Goal: Task Accomplishment & Management: Use online tool/utility

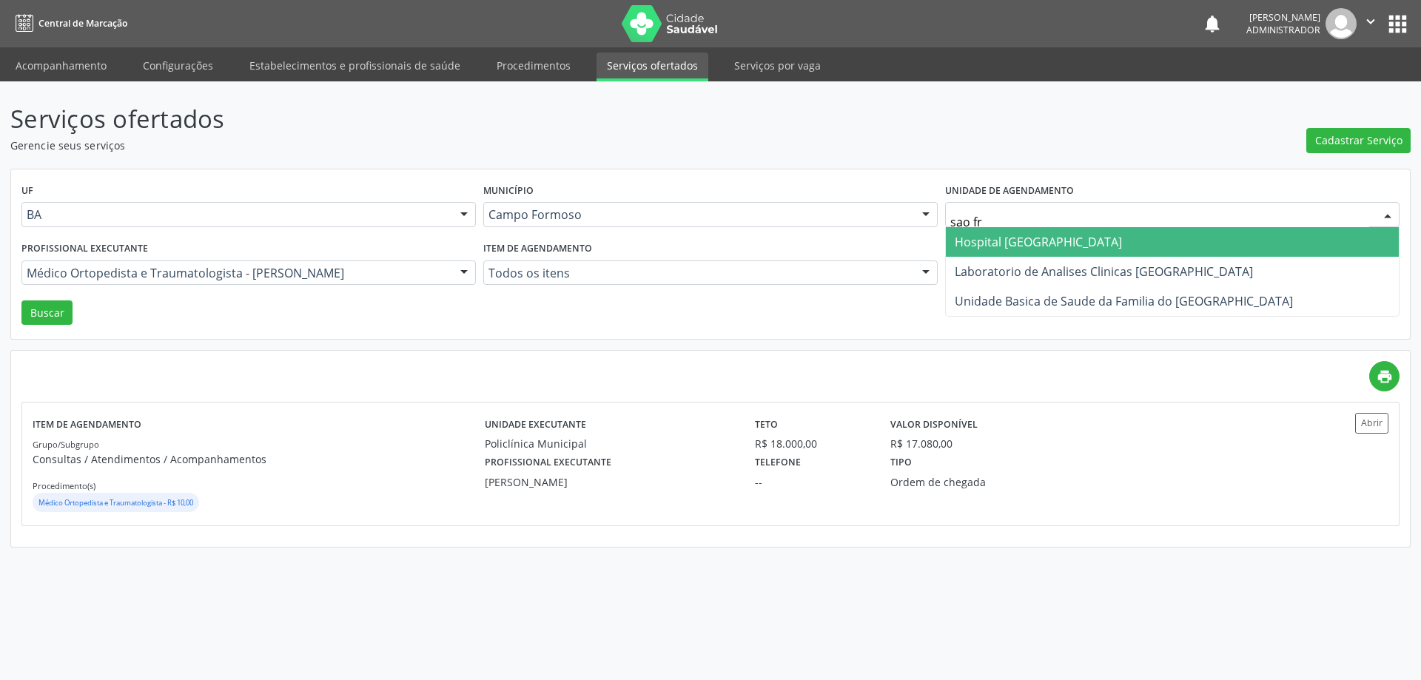
type input "sao fra"
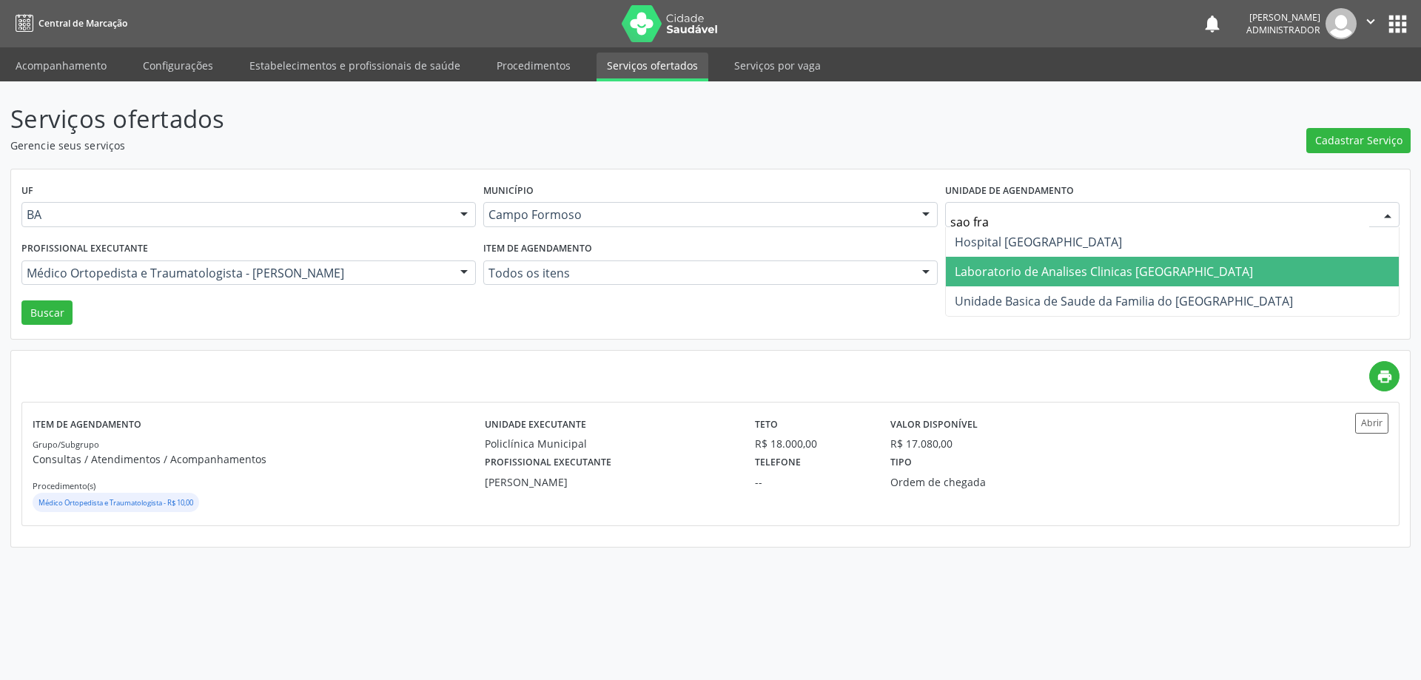
click at [987, 266] on span "Laboratorio de Analises Clinicas [GEOGRAPHIC_DATA]" at bounding box center [1104, 272] width 298 height 16
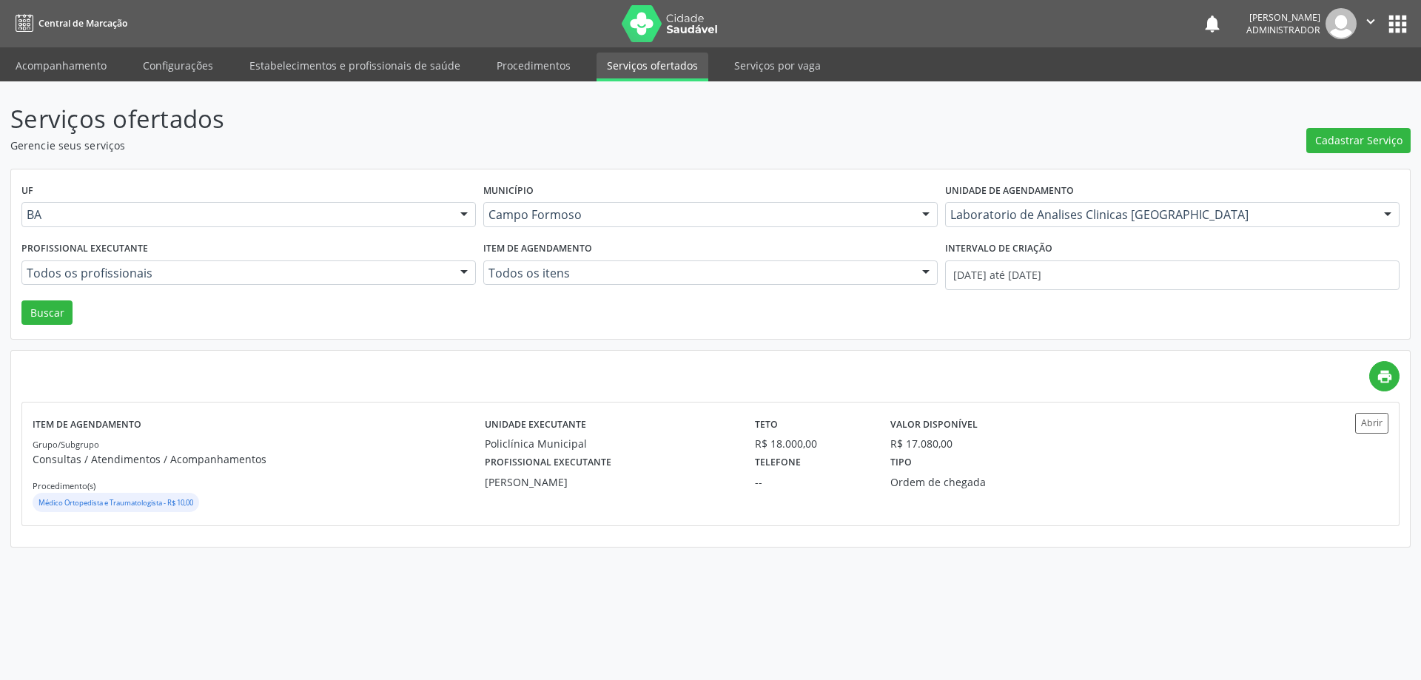
click at [460, 266] on div at bounding box center [464, 273] width 22 height 25
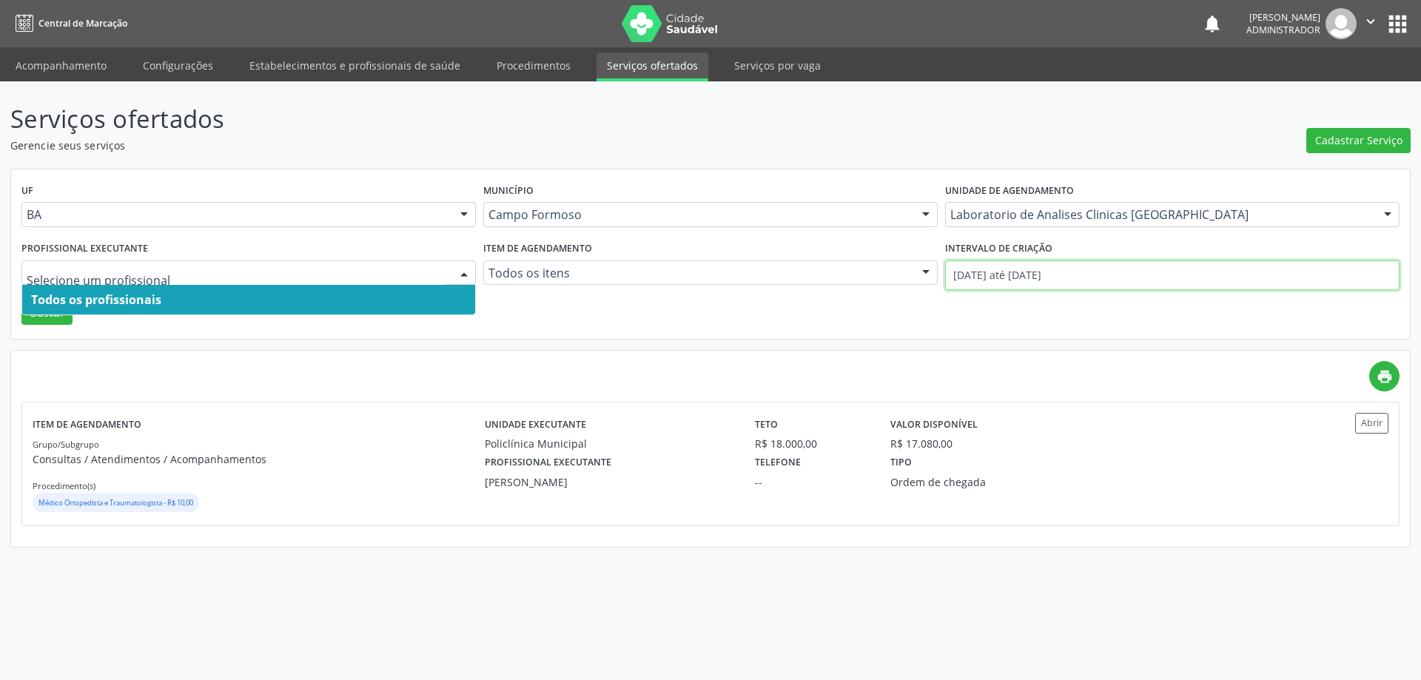
click at [1005, 275] on input "[DATE] até [DATE]" at bounding box center [1172, 276] width 455 height 30
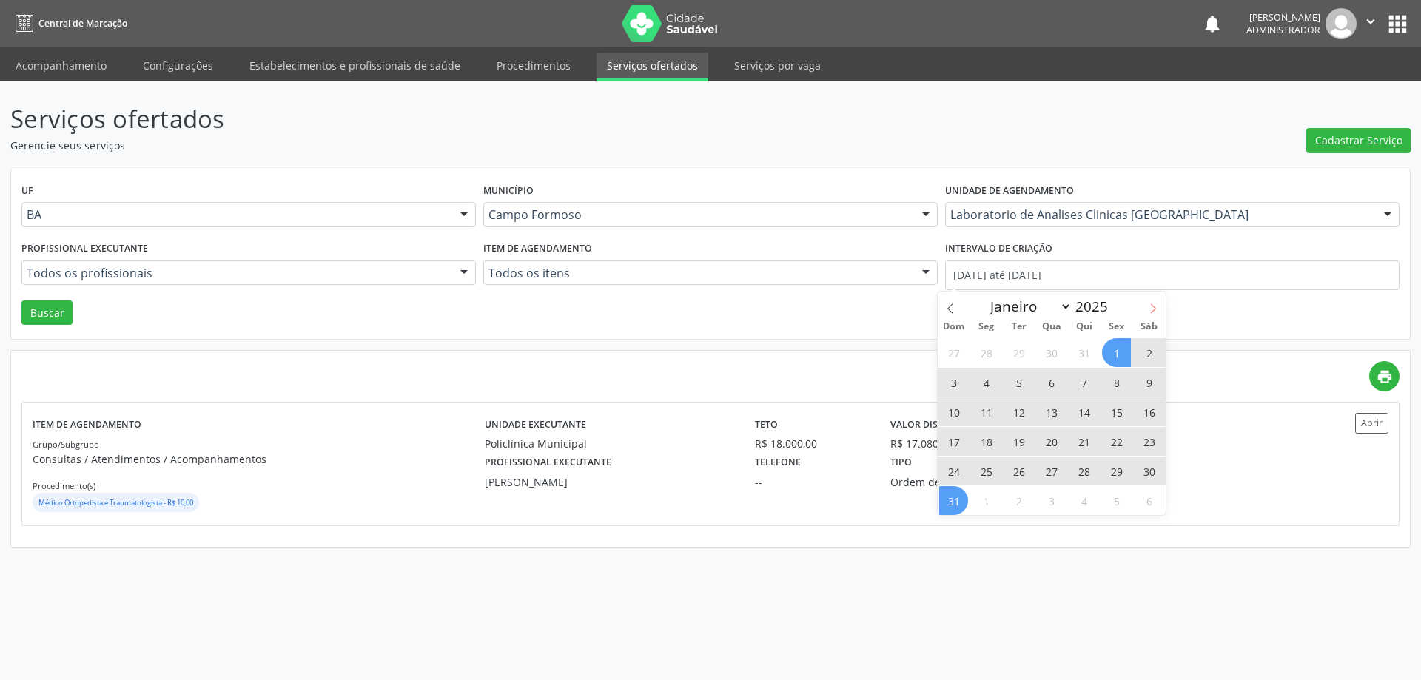
click at [1152, 309] on icon at bounding box center [1153, 309] width 10 height 10
select select "8"
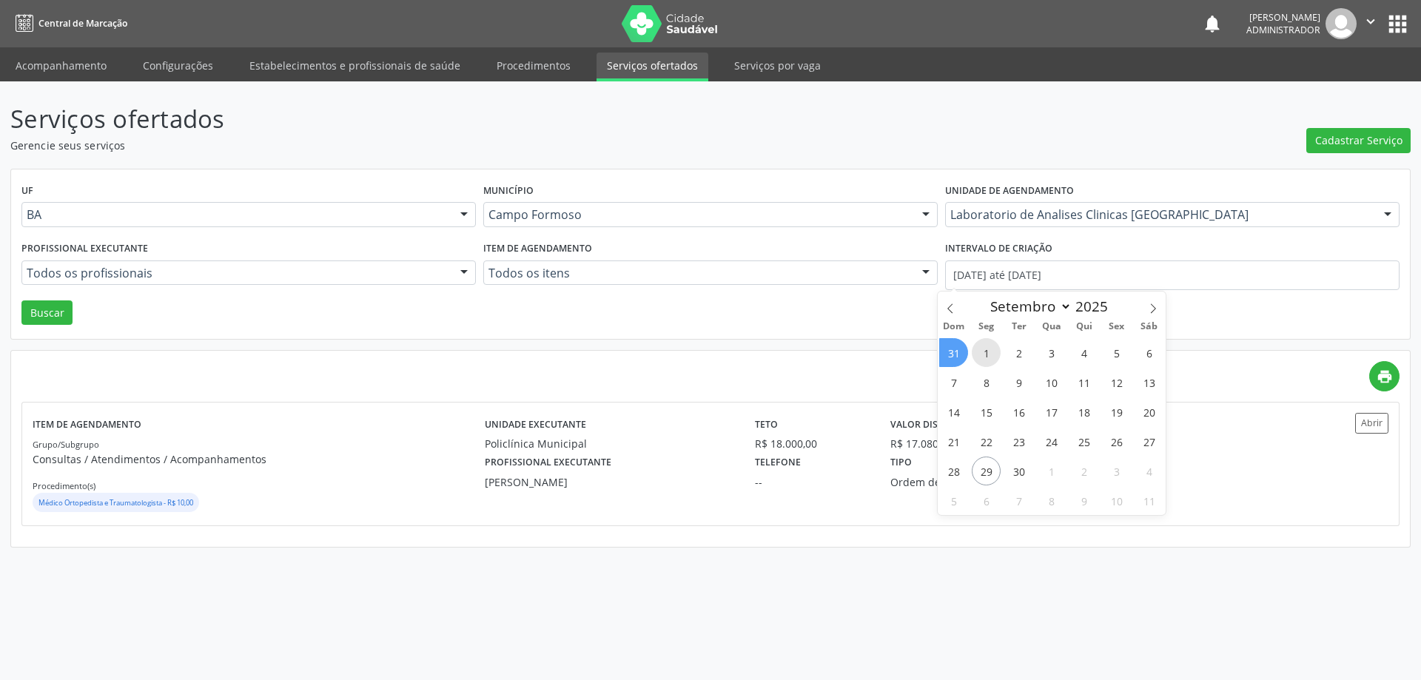
click at [986, 349] on span "1" at bounding box center [986, 352] width 29 height 29
type input "[DATE]"
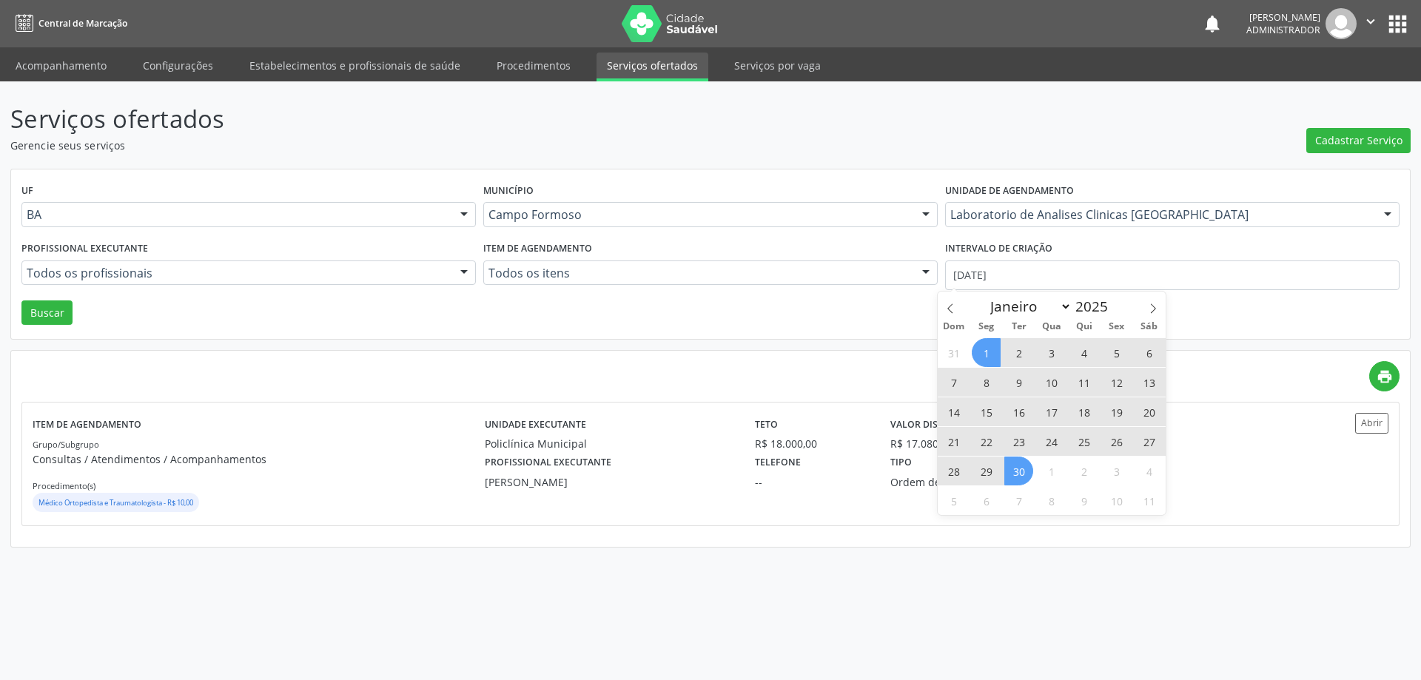
click at [1013, 469] on span "30" at bounding box center [1019, 471] width 29 height 29
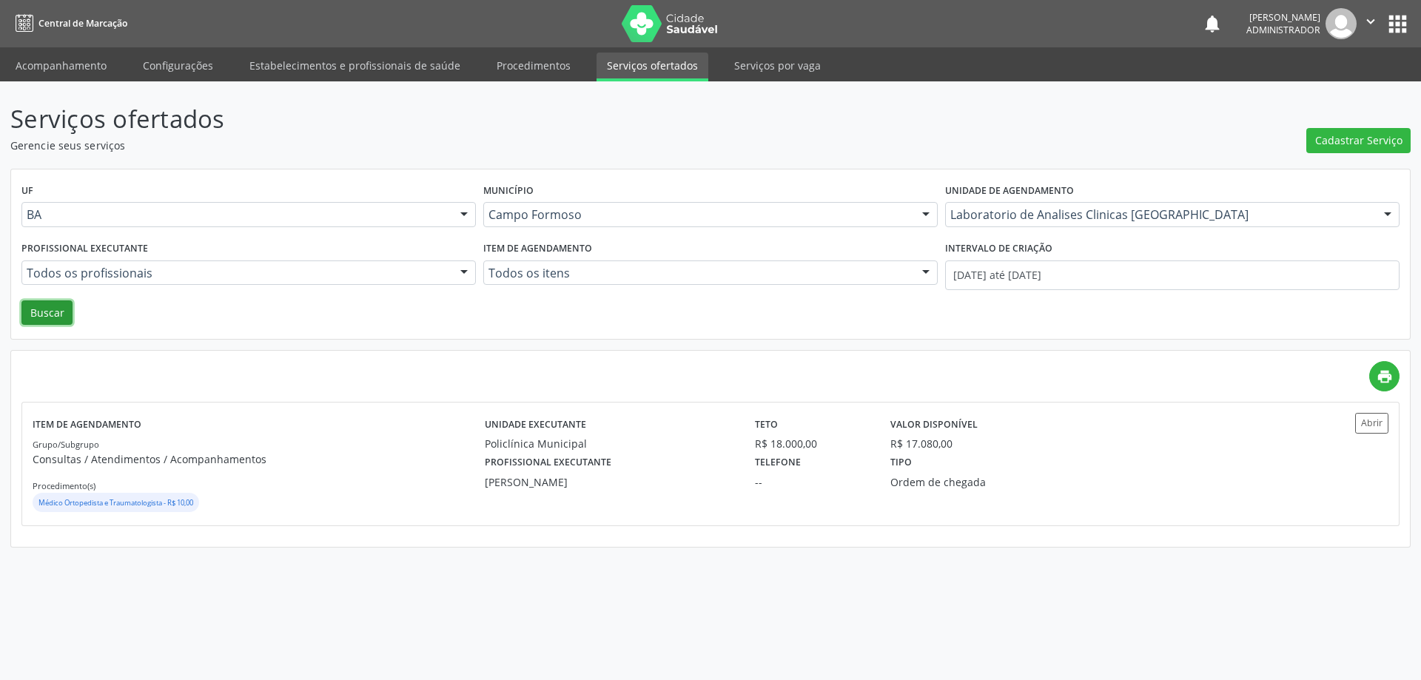
click at [49, 308] on button "Buscar" at bounding box center [46, 313] width 51 height 25
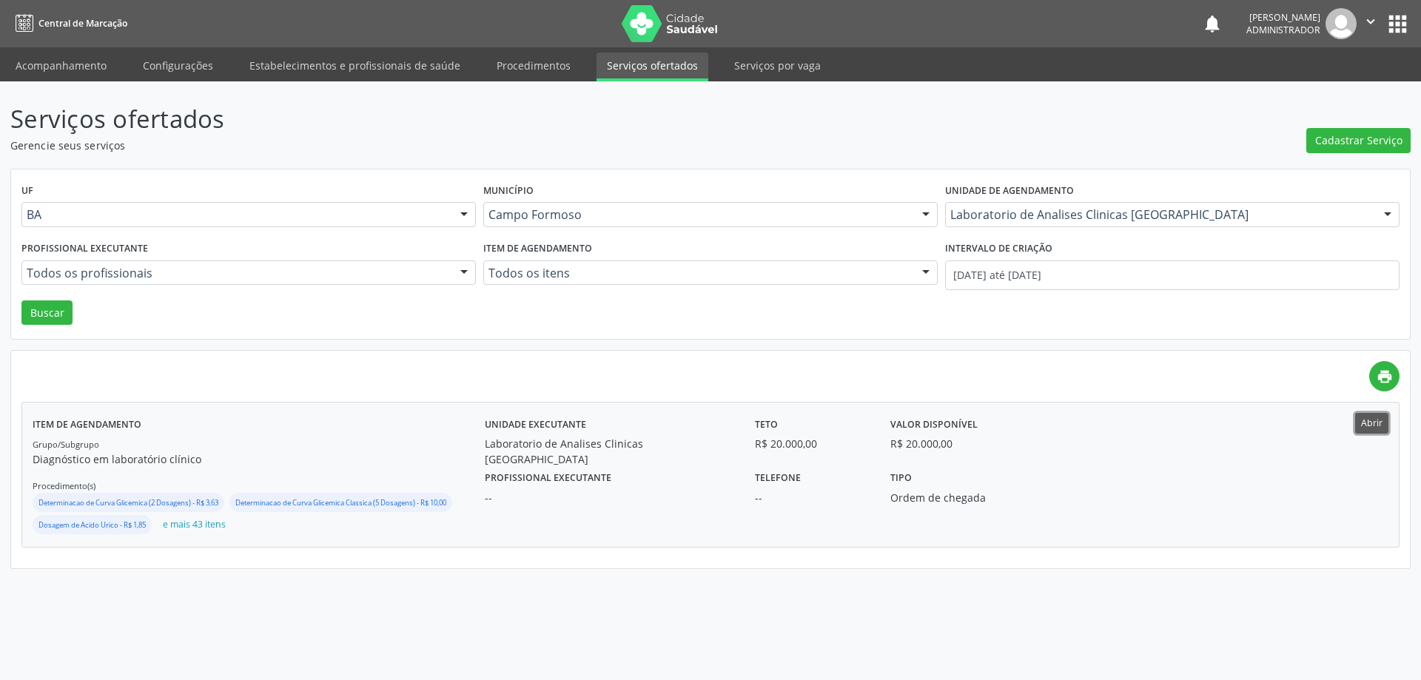
click at [1365, 419] on button "Abrir" at bounding box center [1371, 423] width 33 height 20
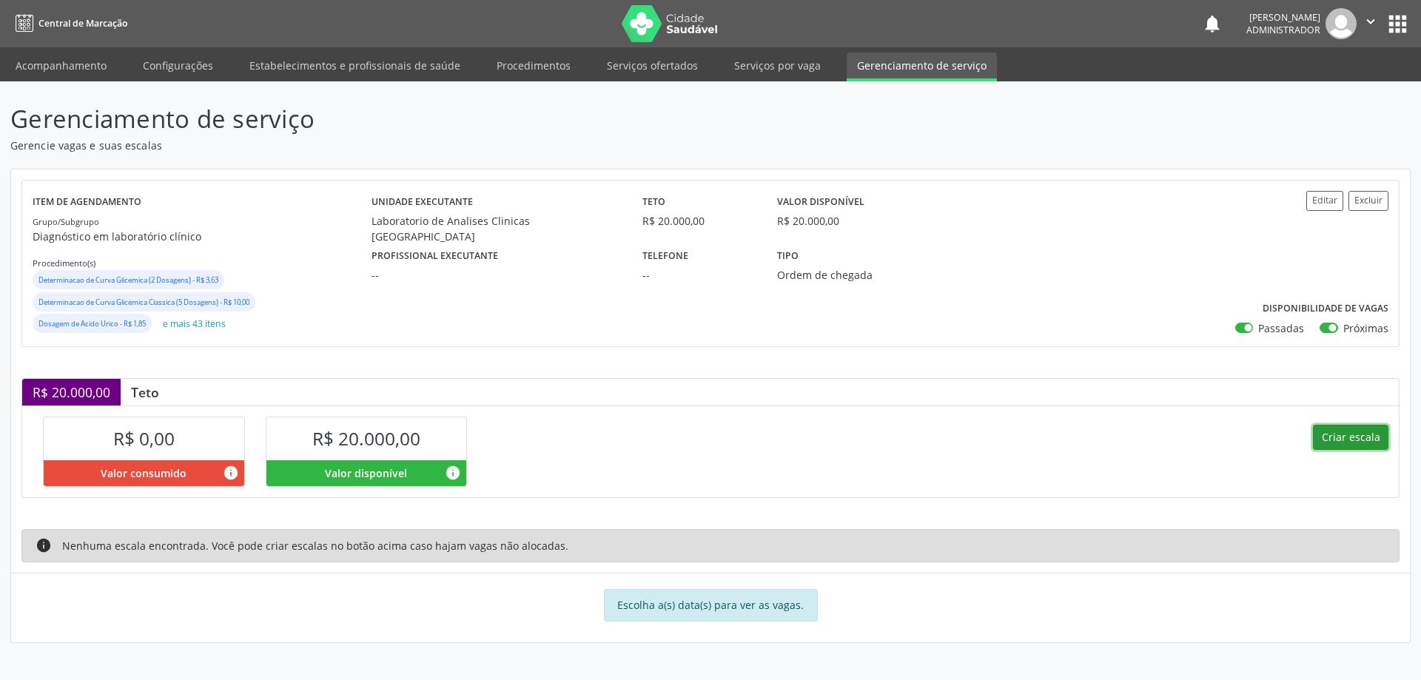
click at [1342, 437] on button "Criar escala" at bounding box center [1351, 437] width 76 height 25
select select "8"
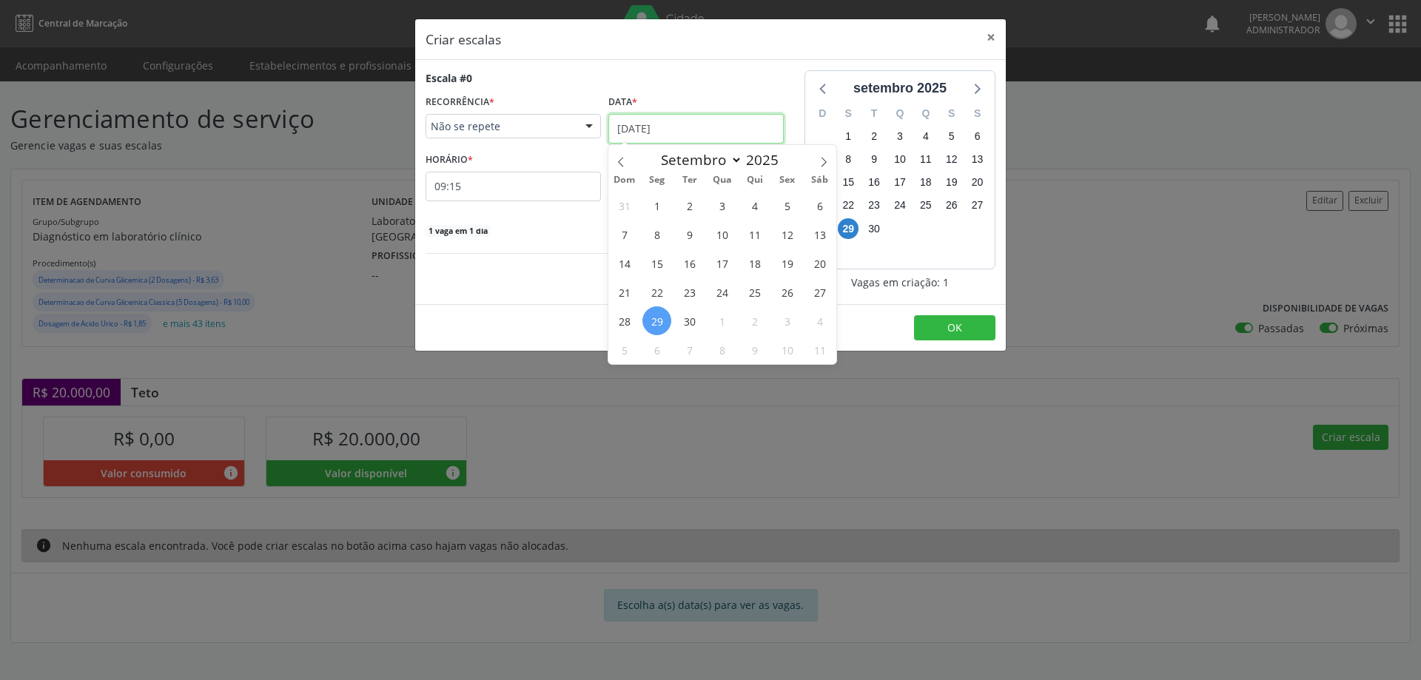
click at [650, 127] on input "29/09/2025" at bounding box center [695, 129] width 175 height 30
click at [685, 323] on span "30" at bounding box center [689, 320] width 29 height 29
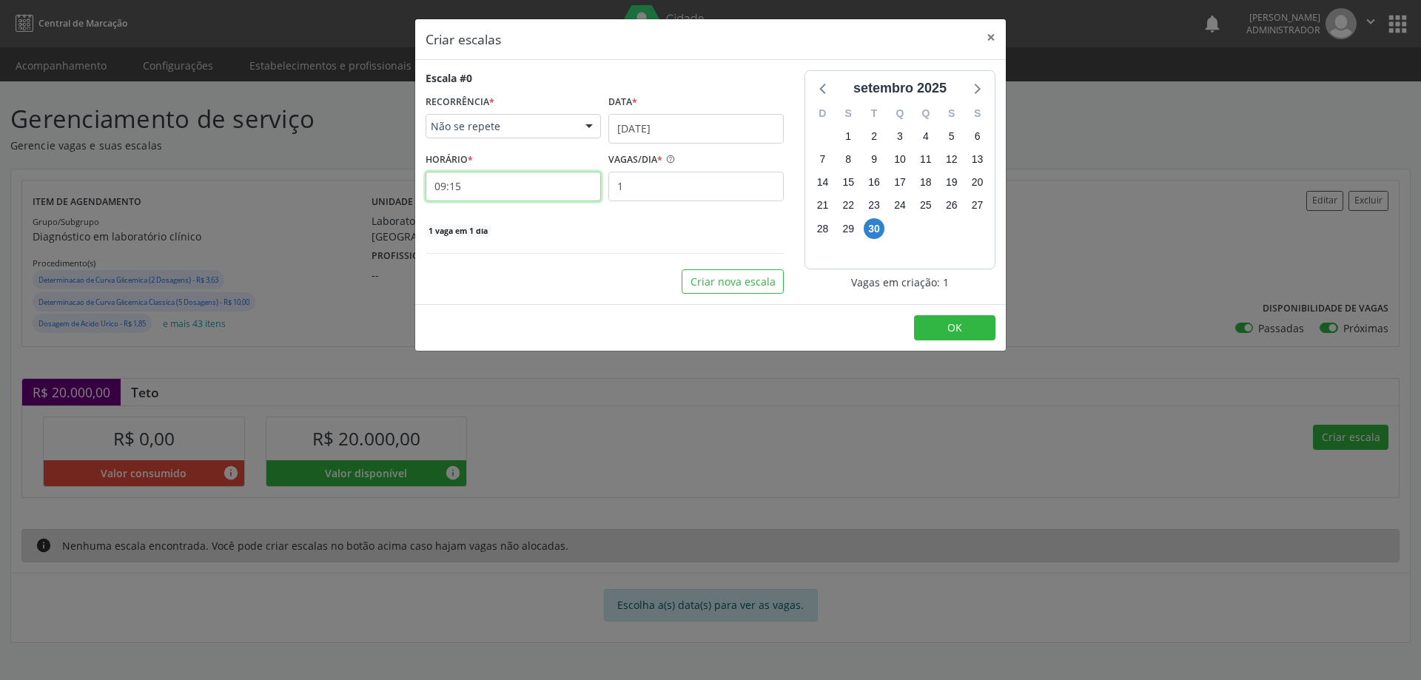
click at [517, 190] on input "09:15" at bounding box center [513, 187] width 175 height 30
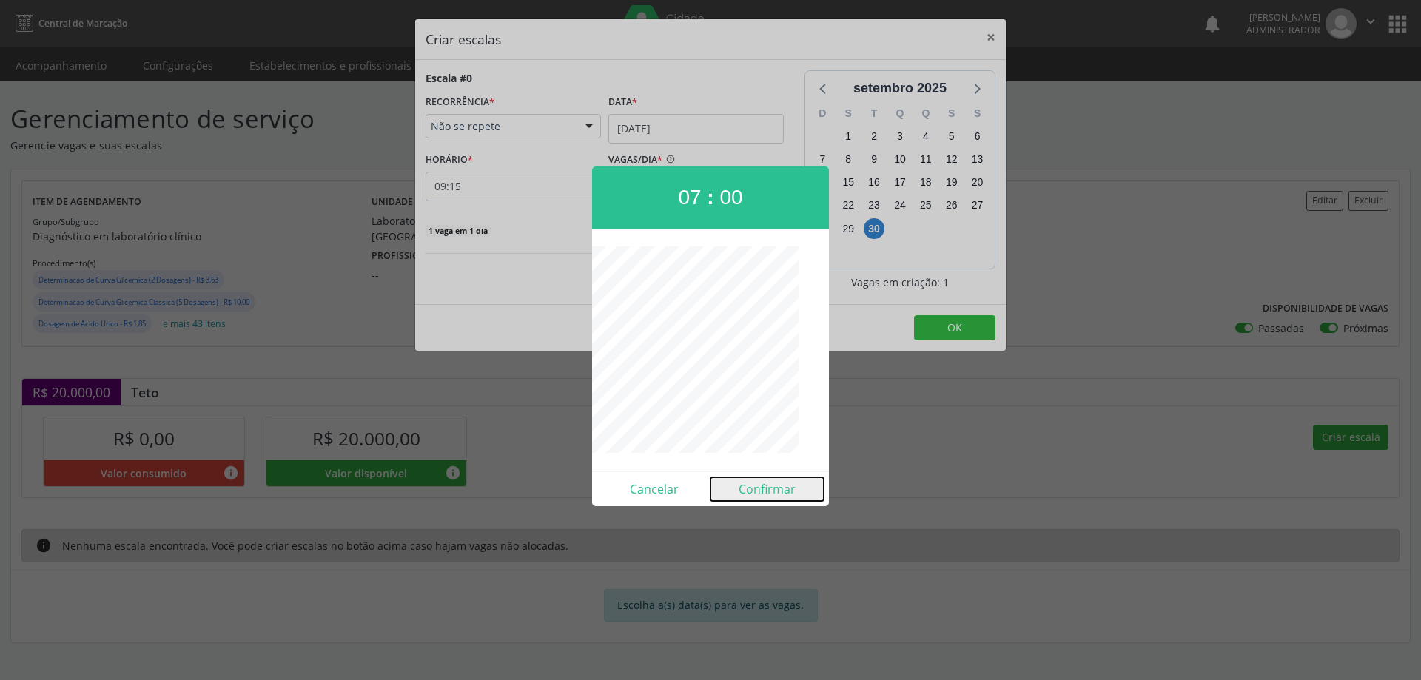
click at [751, 486] on button "Confirmar" at bounding box center [767, 489] width 113 height 24
type input "07:00"
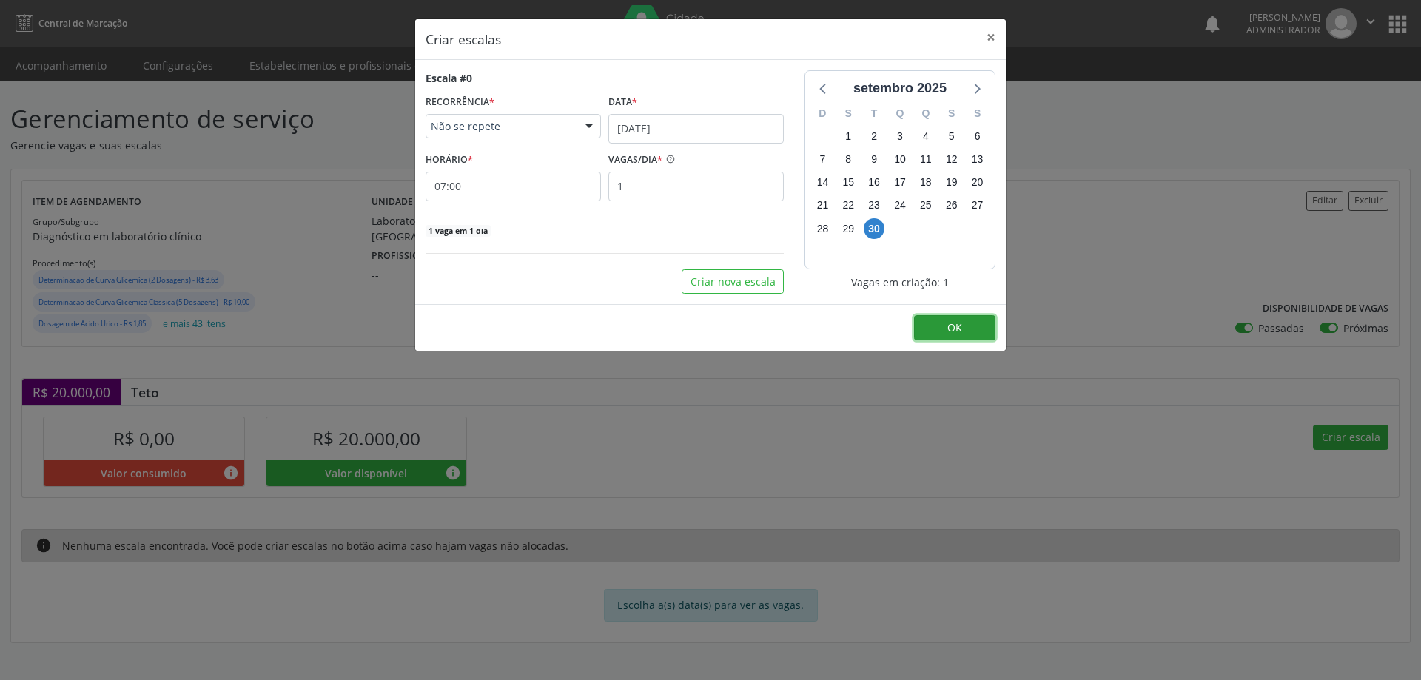
click at [956, 327] on span "OK" at bounding box center [955, 328] width 15 height 14
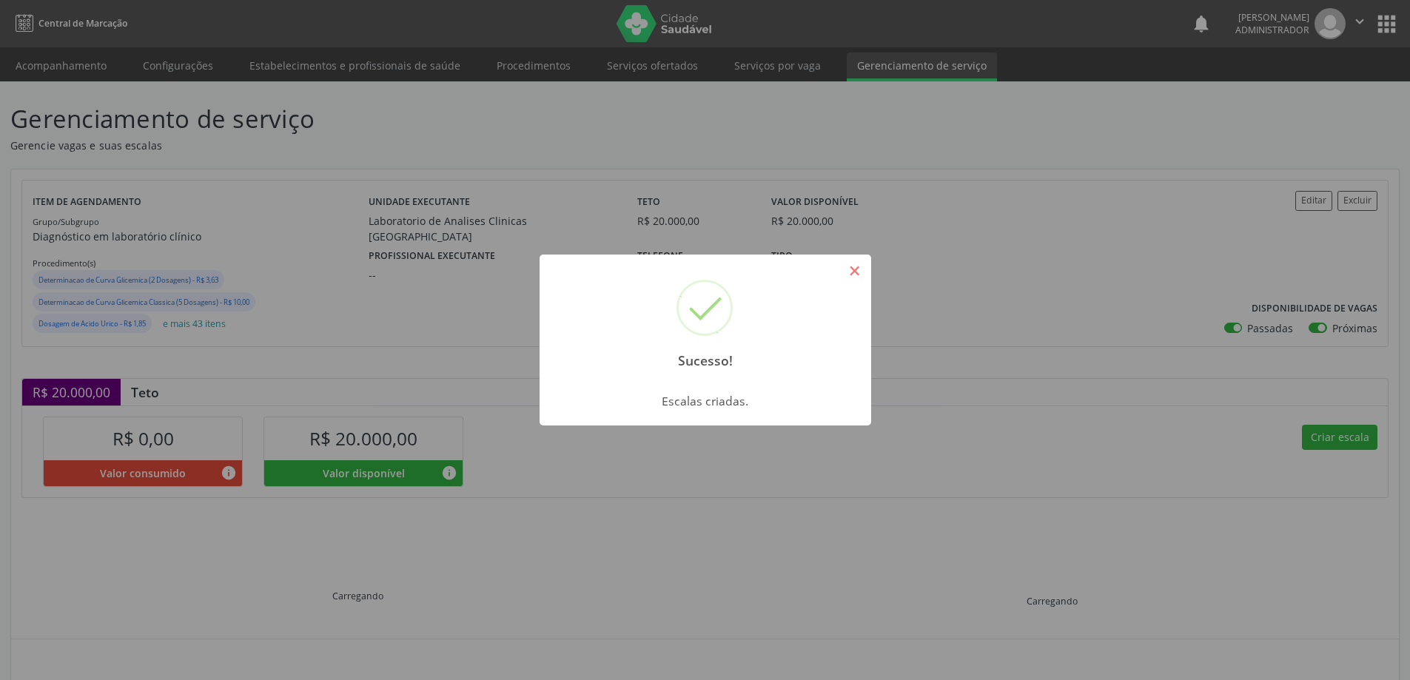
click at [862, 278] on button "×" at bounding box center [854, 270] width 25 height 25
